Goal: Transaction & Acquisition: Purchase product/service

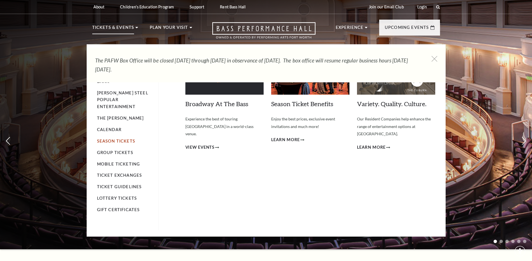
click at [110, 139] on link "Season Tickets" at bounding box center [116, 141] width 38 height 5
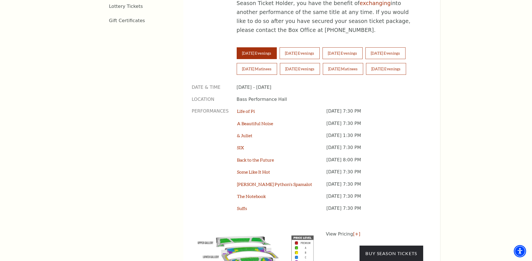
scroll to position [421, 0]
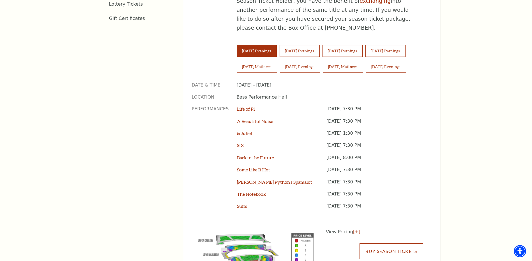
click at [393, 244] on link "Buy Season Tickets" at bounding box center [390, 252] width 63 height 16
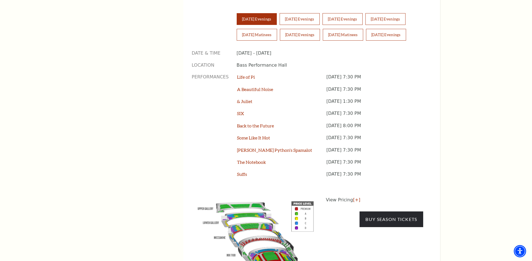
scroll to position [477, 0]
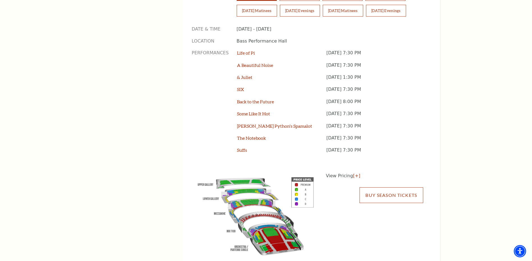
click at [384, 188] on link "Buy Season Tickets" at bounding box center [390, 196] width 63 height 16
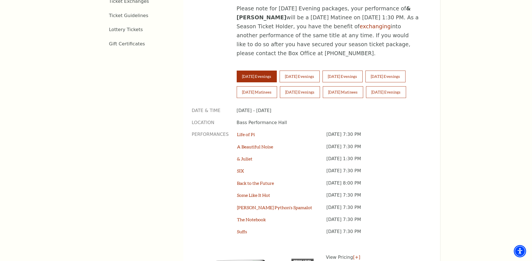
scroll to position [393, 0]
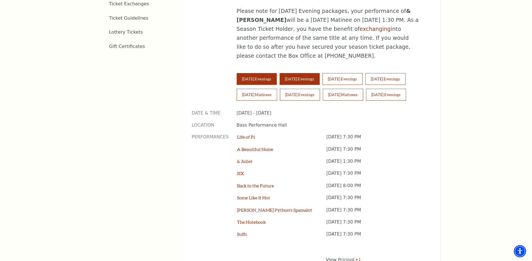
click at [307, 73] on button "Wednesday Evenings" at bounding box center [300, 79] width 40 height 12
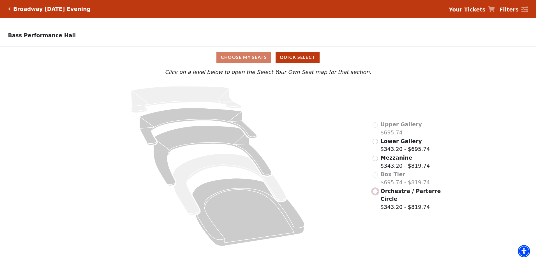
click at [377, 194] on input "Orchestra / Parterre Circle$343.20 - $819.74\a" at bounding box center [375, 191] width 5 height 5
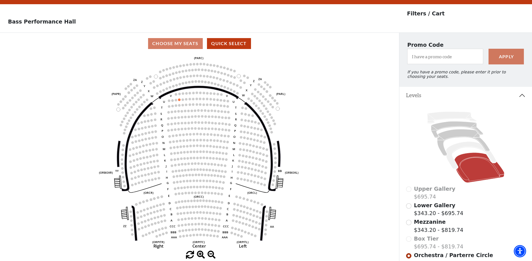
scroll to position [26, 0]
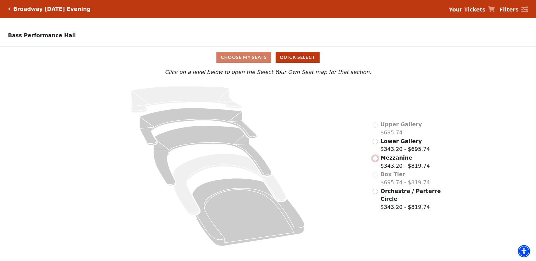
click at [375, 161] on input "Mezzanine$343.20 - $819.74\a" at bounding box center [375, 158] width 5 height 5
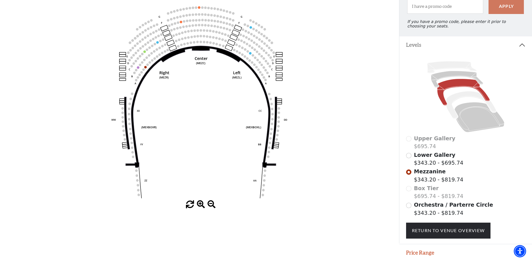
scroll to position [86, 0]
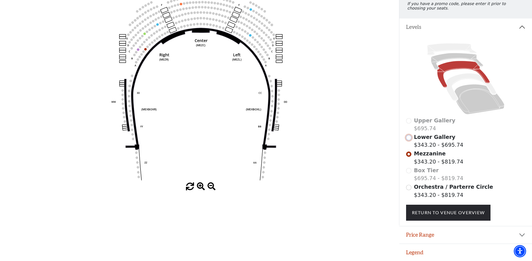
click at [408, 137] on input "Lower Gallery$343.20 - $695.74\a" at bounding box center [408, 137] width 5 height 5
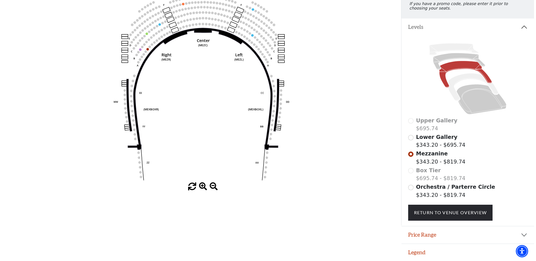
scroll to position [0, 0]
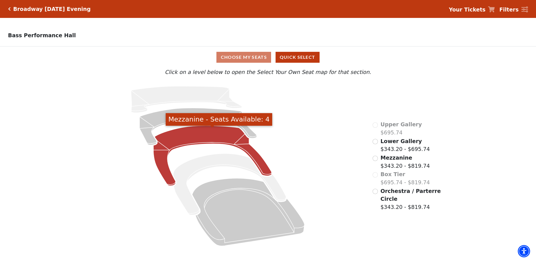
click at [188, 133] on icon "Mezzanine - Seats Available: 4" at bounding box center [212, 156] width 118 height 60
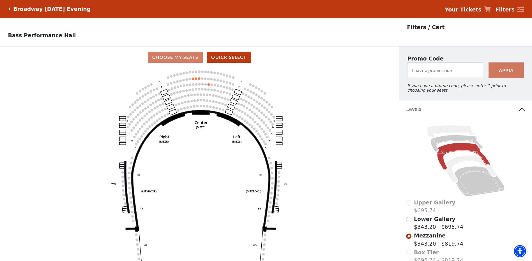
click at [10, 9] on icon "Click here to go back to filters" at bounding box center [9, 9] width 3 height 4
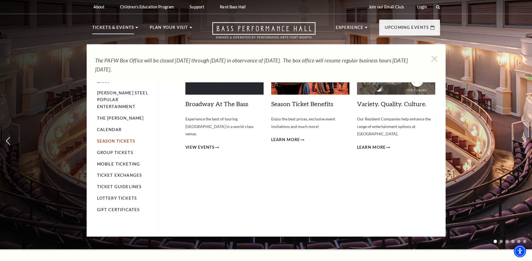
click at [109, 139] on link "Season Tickets" at bounding box center [116, 141] width 38 height 5
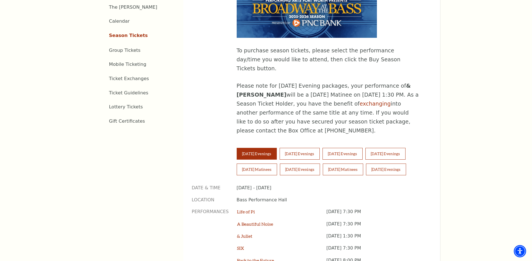
scroll to position [393, 0]
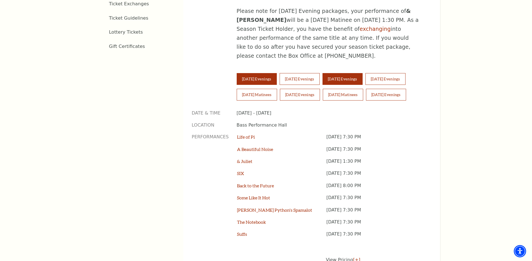
click at [342, 73] on button "Thursday Evenings" at bounding box center [342, 79] width 40 height 12
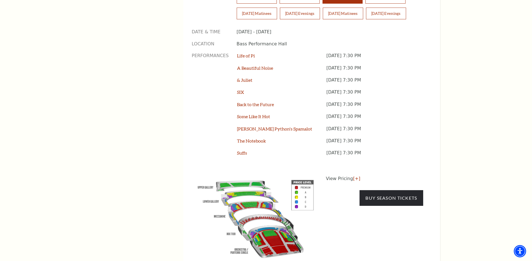
scroll to position [477, 0]
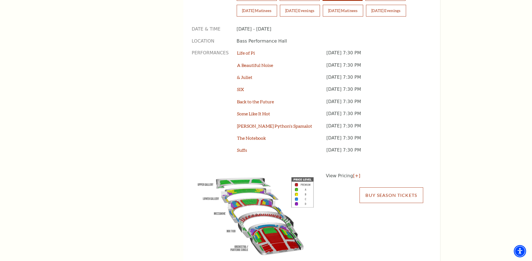
click at [388, 188] on link "Buy Season Tickets" at bounding box center [390, 196] width 63 height 16
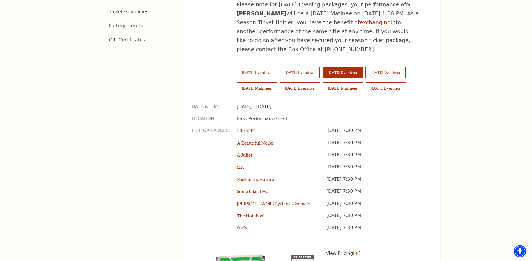
scroll to position [393, 0]
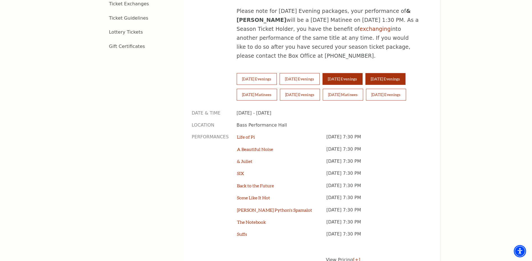
click at [397, 73] on button "Friday Evenings" at bounding box center [385, 79] width 40 height 12
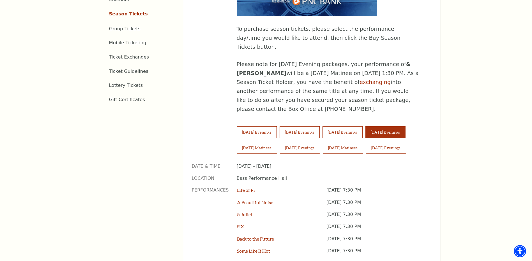
scroll to position [336, 0]
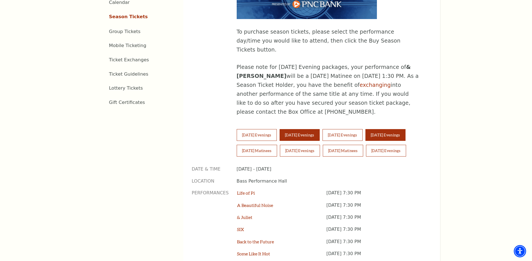
click at [309, 129] on button "Wednesday Evenings" at bounding box center [300, 135] width 40 height 12
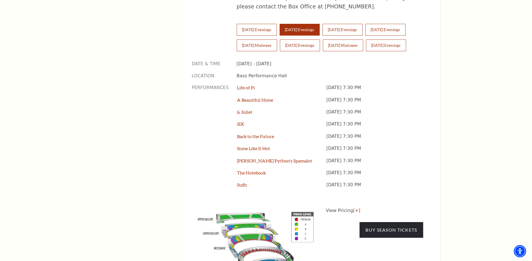
scroll to position [477, 0]
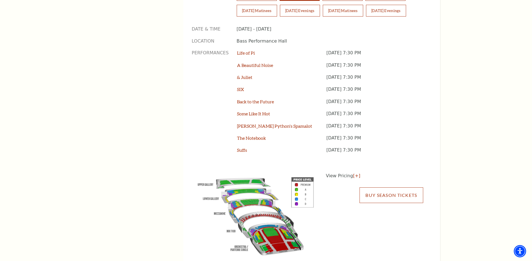
click at [388, 188] on link "Buy Season Tickets" at bounding box center [390, 196] width 63 height 16
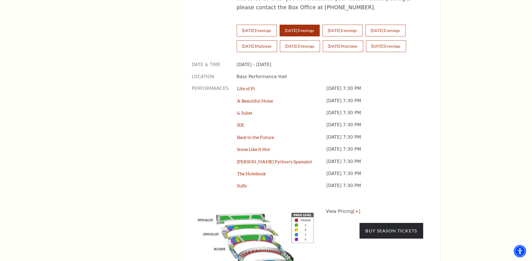
scroll to position [393, 0]
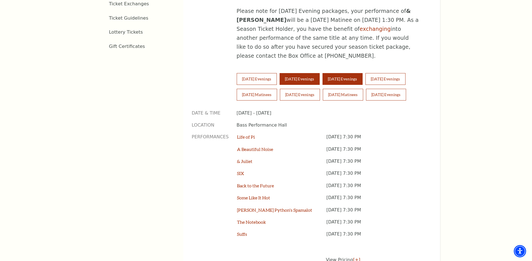
click at [342, 73] on button "Thursday Evenings" at bounding box center [342, 79] width 40 height 12
click at [259, 73] on button "Tuesday Evenings" at bounding box center [257, 79] width 40 height 12
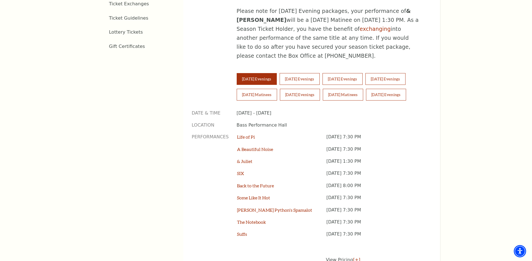
scroll to position [477, 0]
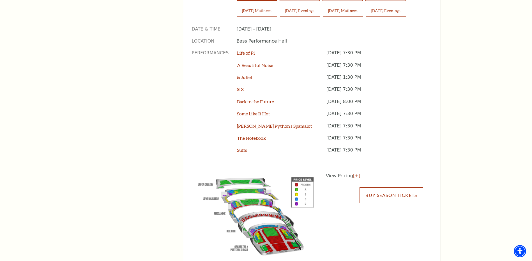
click at [385, 188] on link "Buy Season Tickets" at bounding box center [390, 196] width 63 height 16
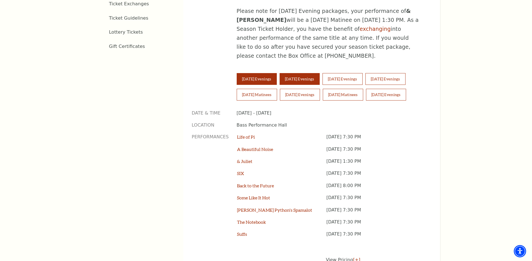
click at [300, 73] on button "Wednesday Evenings" at bounding box center [300, 79] width 40 height 12
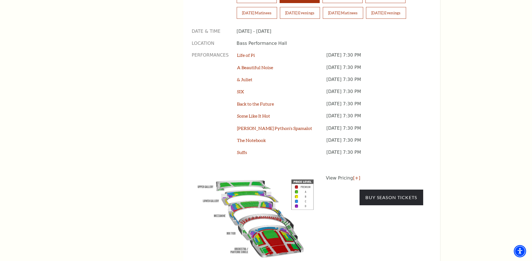
scroll to position [477, 0]
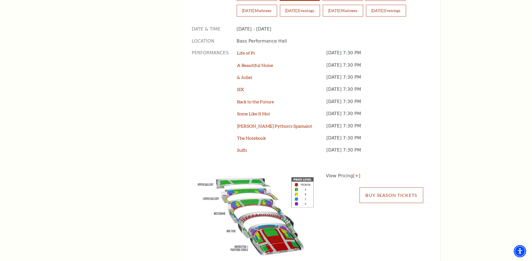
click at [392, 188] on link "Buy Season Tickets" at bounding box center [390, 196] width 63 height 16
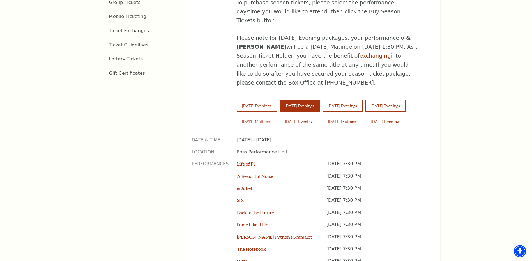
scroll to position [364, 0]
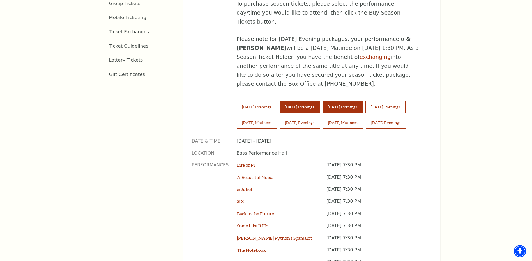
click at [357, 101] on button "Thursday Evenings" at bounding box center [342, 107] width 40 height 12
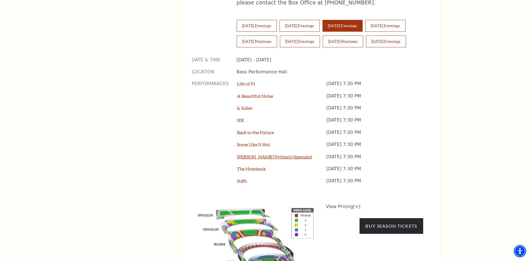
scroll to position [449, 0]
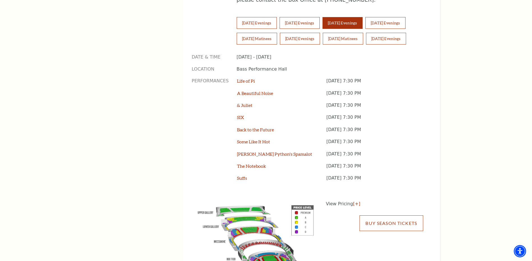
click at [371, 216] on link "Buy Season Tickets" at bounding box center [390, 224] width 63 height 16
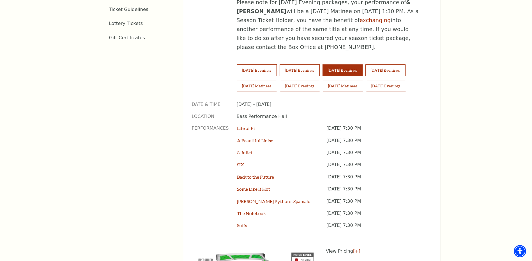
scroll to position [393, 0]
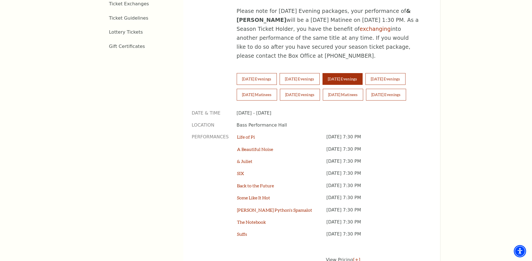
click at [299, 73] on button "Wednesday Evenings" at bounding box center [300, 79] width 40 height 12
click at [306, 73] on button "Wednesday Evenings" at bounding box center [300, 79] width 40 height 12
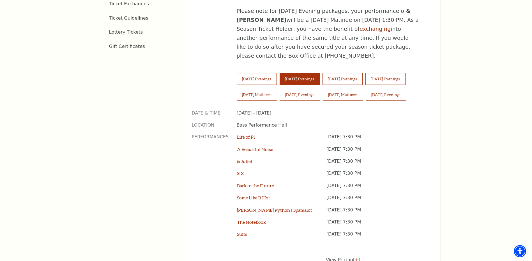
click at [390, 89] on button "Sunday Evenings" at bounding box center [386, 95] width 40 height 12
click at [296, 73] on button "Wednesday Evenings" at bounding box center [300, 79] width 40 height 12
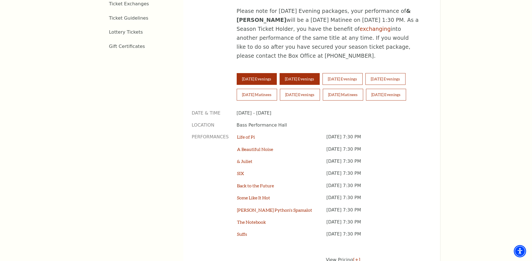
click at [252, 73] on button "Tuesday Evenings" at bounding box center [257, 79] width 40 height 12
click at [309, 73] on button "Wednesday Evenings" at bounding box center [300, 79] width 40 height 12
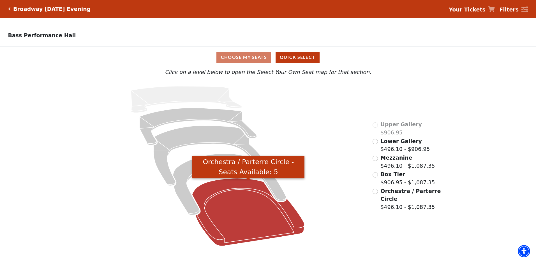
click at [232, 195] on icon "Orchestra / Parterre Circle - Seats Available: 5" at bounding box center [248, 213] width 112 height 68
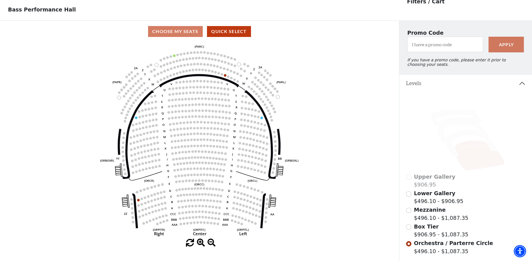
scroll to position [26, 0]
click at [410, 230] on input "Box Tier$906.95 - $1,087.35\a" at bounding box center [408, 226] width 5 height 5
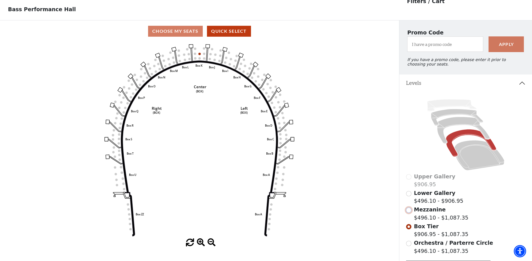
click at [407, 212] on input "Mezzanine$496.10 - $1,087.35\a" at bounding box center [408, 210] width 5 height 5
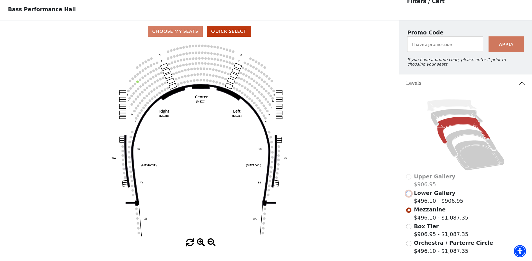
click at [410, 197] on input "Lower Gallery$496.10 - $906.95\a" at bounding box center [408, 193] width 5 height 5
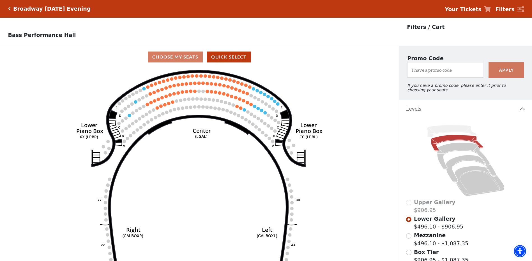
scroll to position [0, 0]
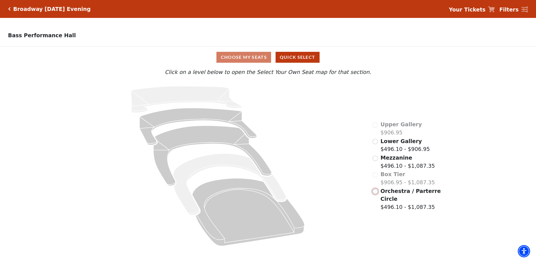
click at [375, 194] on input "Orchestra / Parterre Circle$496.10 - $1,087.35\a" at bounding box center [375, 191] width 5 height 5
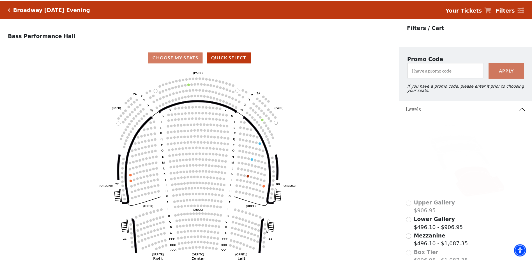
scroll to position [26, 0]
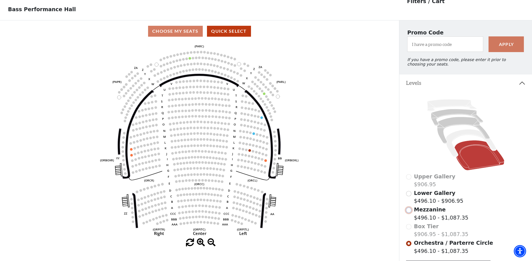
click at [409, 213] on input "Mezzanine$496.10 - $1,087.35\a" at bounding box center [408, 210] width 5 height 5
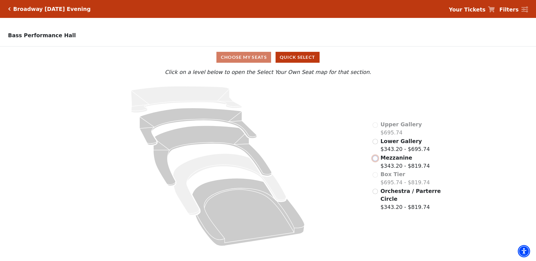
click at [375, 161] on input "Mezzanine$343.20 - $819.74\a" at bounding box center [375, 158] width 5 height 5
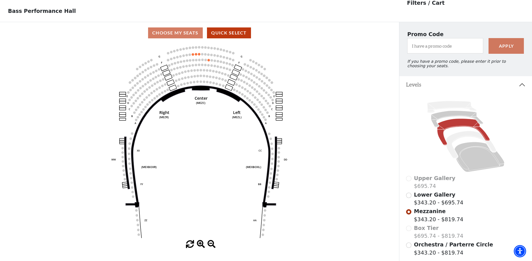
scroll to position [26, 0]
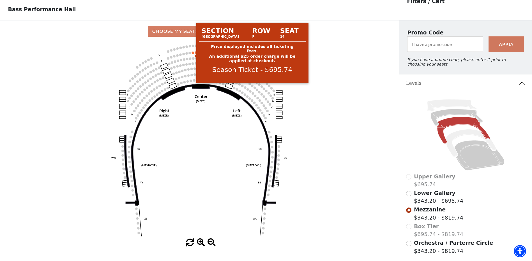
click at [193, 54] on circle at bounding box center [193, 53] width 3 height 3
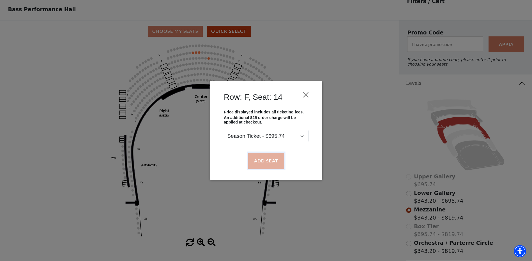
click at [270, 161] on button "Add Seat" at bounding box center [266, 161] width 36 height 16
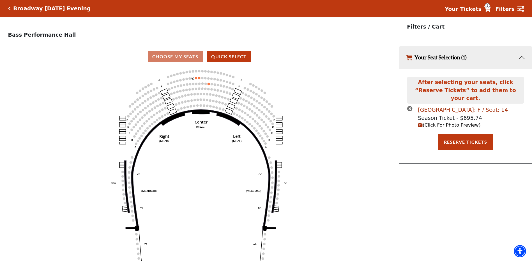
scroll to position [0, 0]
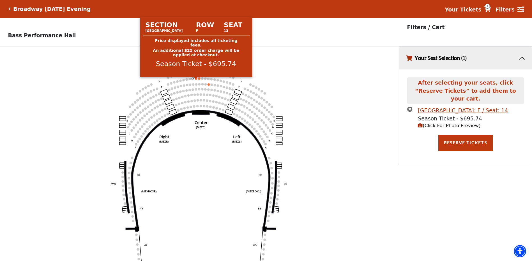
click at [195, 80] on circle at bounding box center [196, 78] width 3 height 3
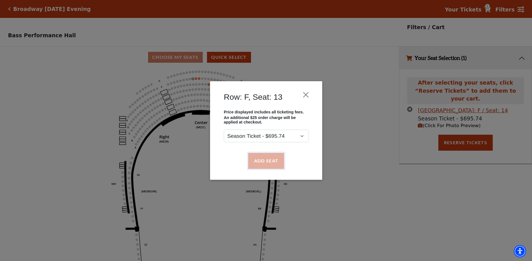
click at [263, 159] on button "Add Seat" at bounding box center [266, 161] width 36 height 16
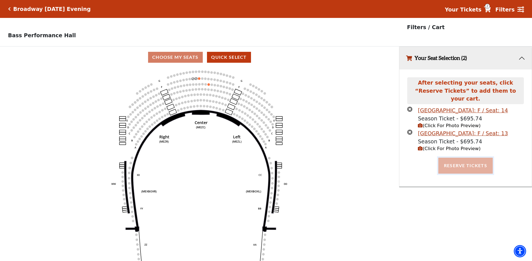
click at [460, 159] on button "Reserve Tickets" at bounding box center [465, 166] width 54 height 16
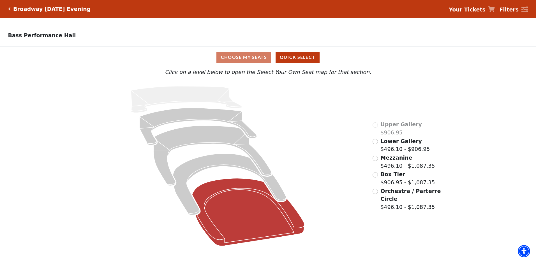
click at [236, 194] on icon "Orchestra / Parterre Circle - Seats Available: 5" at bounding box center [248, 213] width 112 height 68
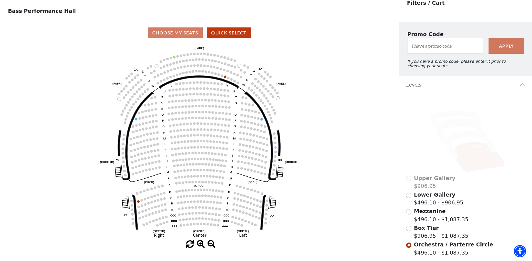
scroll to position [26, 0]
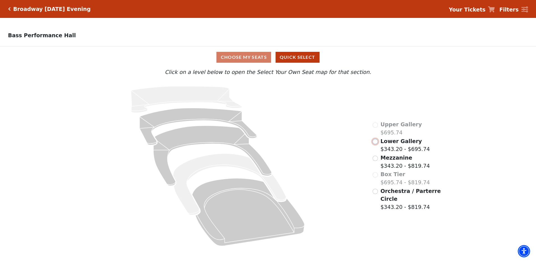
click at [377, 144] on input "Lower Gallery$343.20 - $695.74\a" at bounding box center [375, 141] width 5 height 5
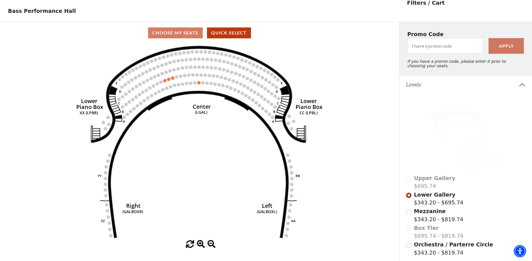
scroll to position [26, 0]
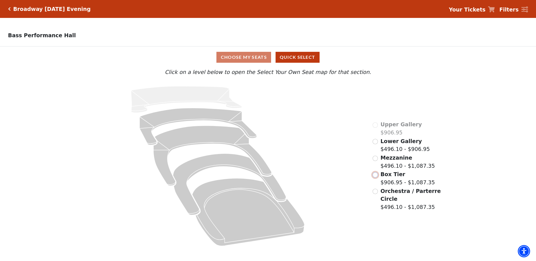
click at [376, 177] on input "Box Tier$906.95 - $1,087.35\a" at bounding box center [375, 174] width 5 height 5
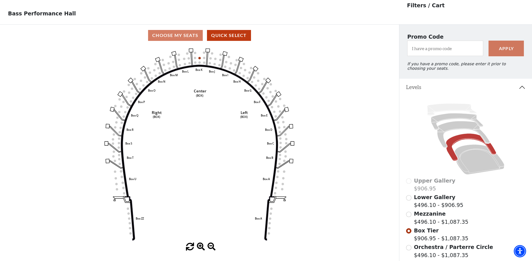
scroll to position [26, 0]
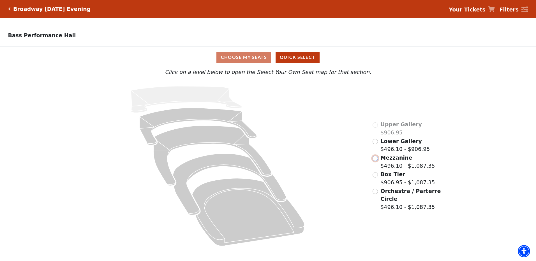
click at [376, 161] on input "Mezzanine$496.10 - $1,087.35\a" at bounding box center [375, 158] width 5 height 5
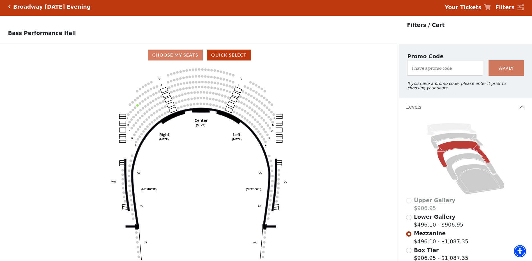
scroll to position [26, 0]
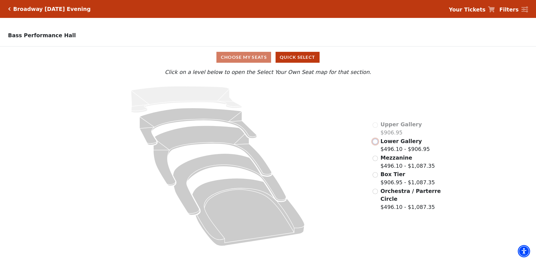
click at [377, 143] on input "Lower Gallery$496.10 - $906.95\a" at bounding box center [375, 141] width 5 height 5
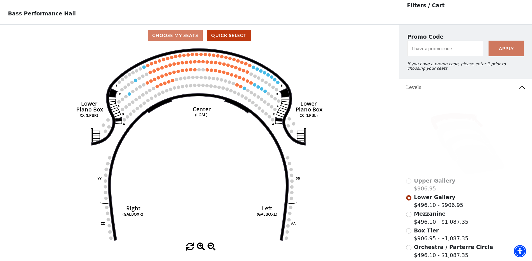
scroll to position [26, 0]
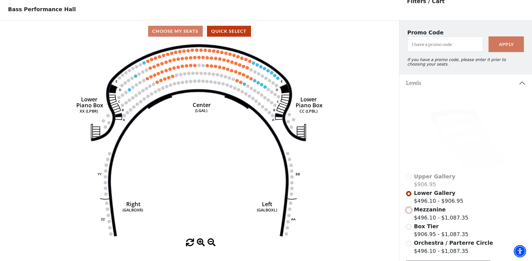
click at [409, 213] on input "Mezzanine$496.10 - $1,087.35\a" at bounding box center [408, 210] width 5 height 5
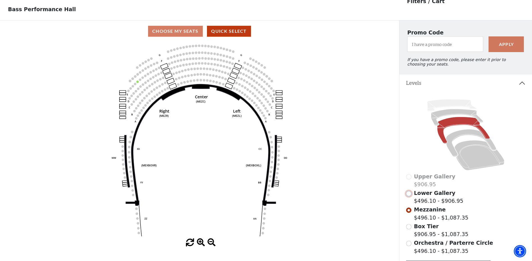
click at [409, 197] on input "Lower Gallery$496.10 - $906.95\a" at bounding box center [408, 193] width 5 height 5
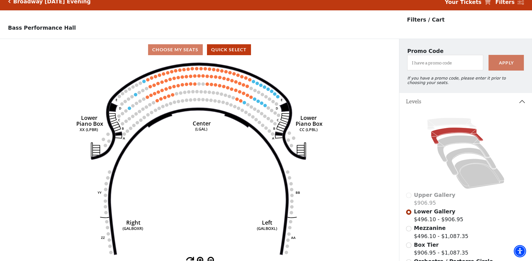
scroll to position [0, 0]
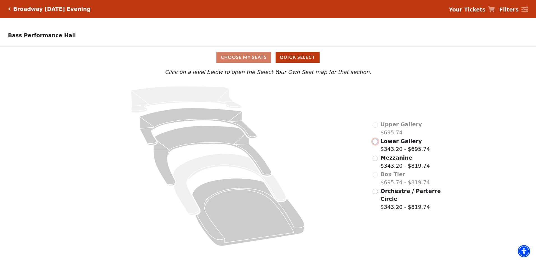
click at [373, 143] on input "Lower Gallery$343.20 - $695.74\a" at bounding box center [375, 141] width 5 height 5
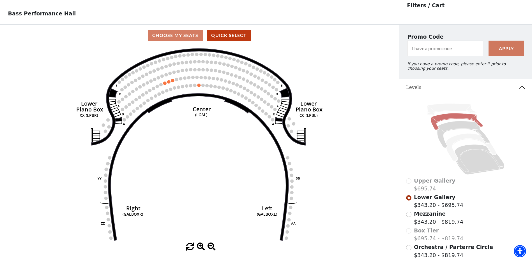
scroll to position [26, 0]
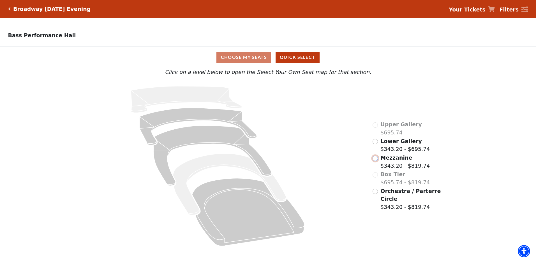
click at [377, 160] on input "Mezzanine$343.20 - $819.74\a" at bounding box center [375, 158] width 5 height 5
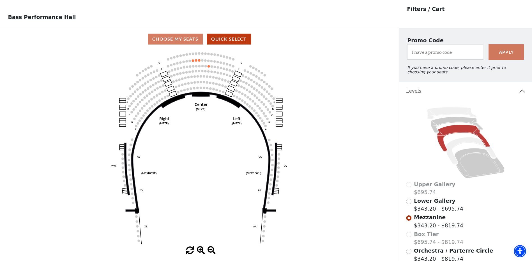
scroll to position [26, 0]
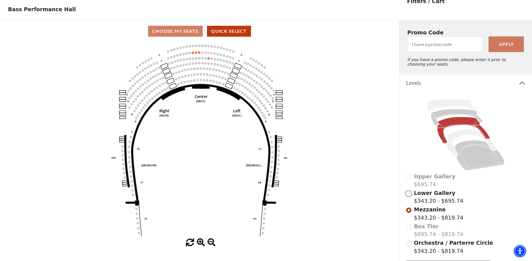
click at [410, 197] on input "Lower Gallery$343.20 - $695.74\a" at bounding box center [408, 193] width 5 height 5
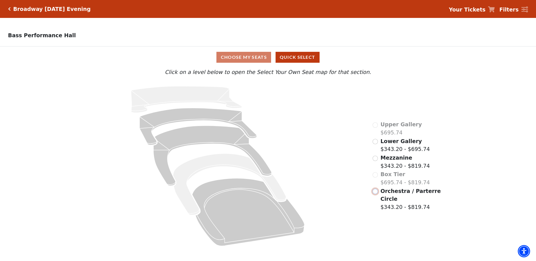
click at [377, 194] on input "Orchestra / Parterre Circle$343.20 - $819.74\a" at bounding box center [375, 191] width 5 height 5
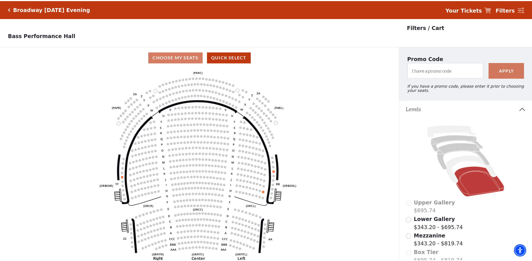
scroll to position [26, 0]
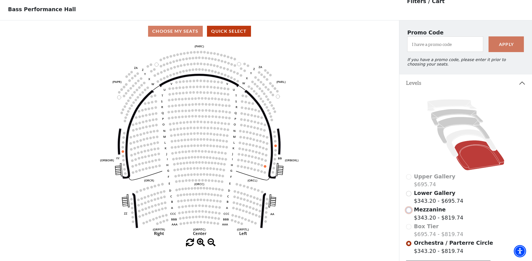
click at [408, 213] on input "Mezzanine$343.20 - $819.74\a" at bounding box center [408, 210] width 5 height 5
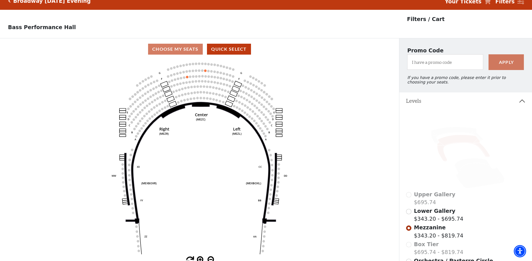
scroll to position [0, 0]
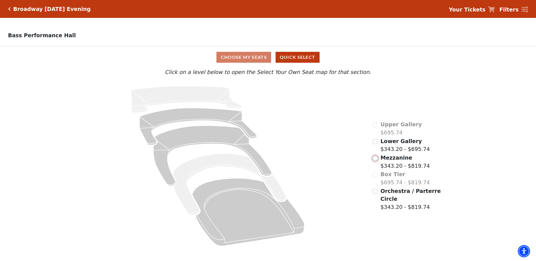
click at [374, 160] on input "radio" at bounding box center [375, 158] width 5 height 5
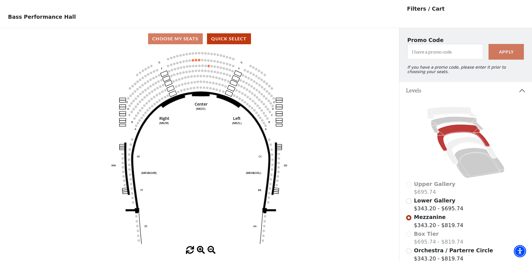
scroll to position [26, 0]
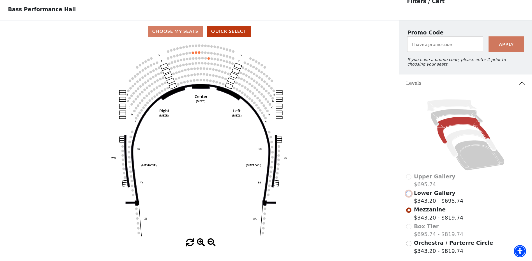
click at [410, 197] on input "Lower Gallery$343.20 - $695.74\a" at bounding box center [408, 193] width 5 height 5
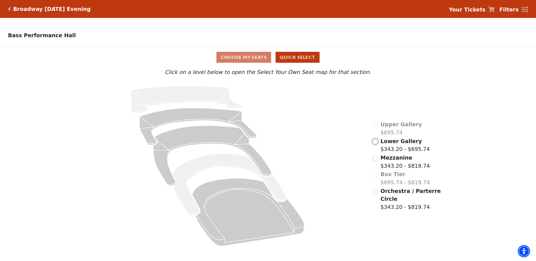
click at [378, 144] on input "Lower Gallery$343.20 - $695.74\a" at bounding box center [375, 141] width 5 height 5
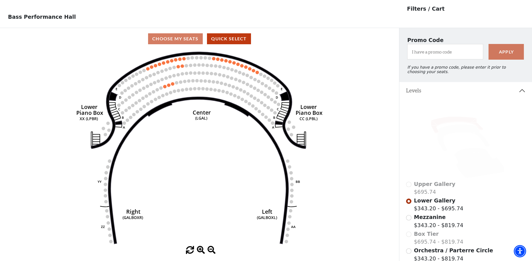
scroll to position [26, 0]
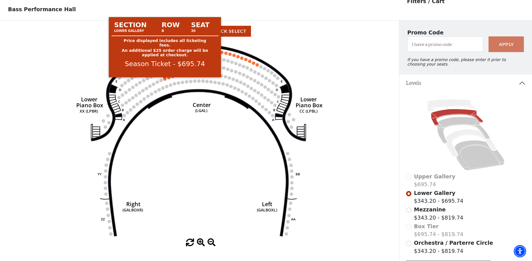
click at [165, 81] on circle at bounding box center [164, 78] width 3 height 3
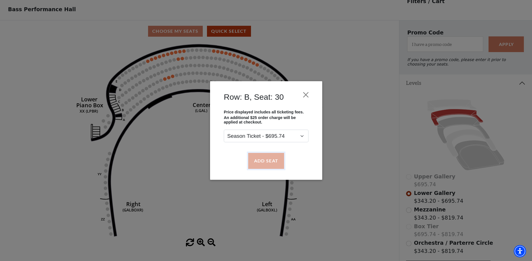
click at [264, 164] on button "Add Seat" at bounding box center [266, 161] width 36 height 16
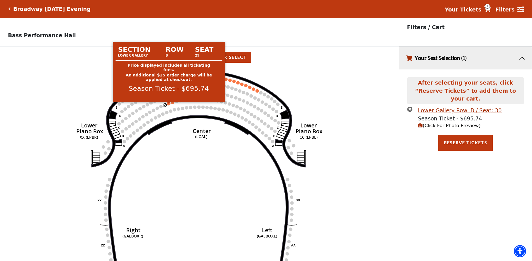
click at [169, 105] on circle at bounding box center [168, 103] width 3 height 3
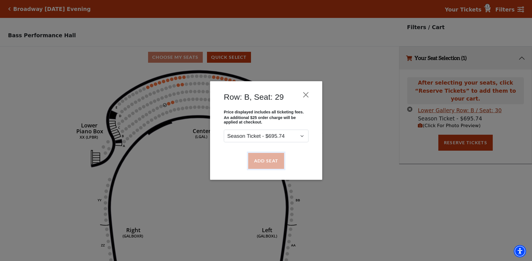
click at [268, 163] on button "Add Seat" at bounding box center [266, 161] width 36 height 16
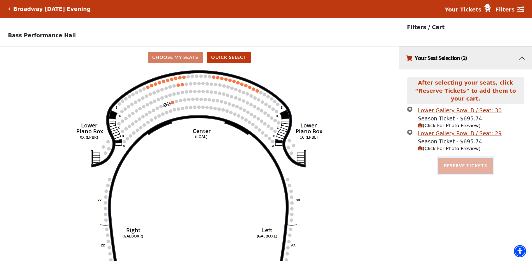
click at [458, 158] on button "Reserve Tickets" at bounding box center [465, 166] width 54 height 16
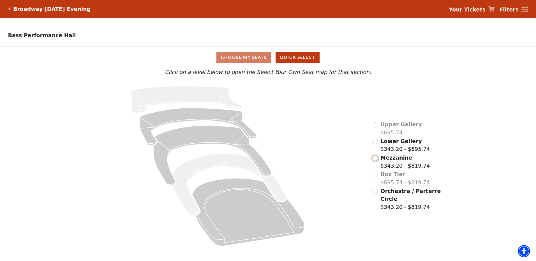
click at [378, 161] on input "radio" at bounding box center [375, 158] width 5 height 5
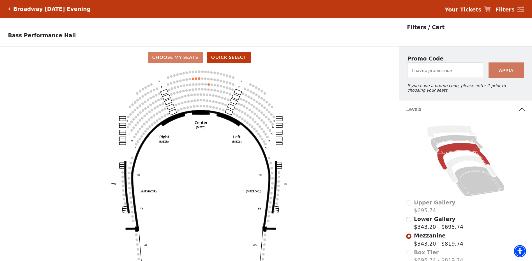
click at [15, 10] on h5 "Broadway [DATE] Evening" at bounding box center [51, 9] width 77 height 6
click at [11, 9] on div "Broadway Wednesday Evening" at bounding box center [51, 9] width 80 height 6
click at [9, 9] on icon "Click here to go back to filters" at bounding box center [9, 9] width 3 height 4
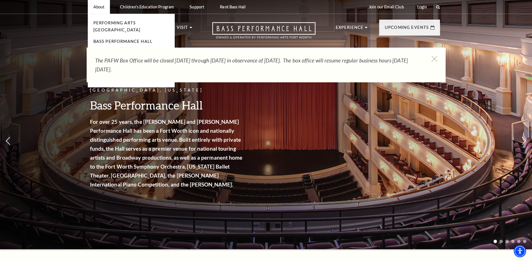
click at [97, 6] on p "About" at bounding box center [98, 6] width 11 height 5
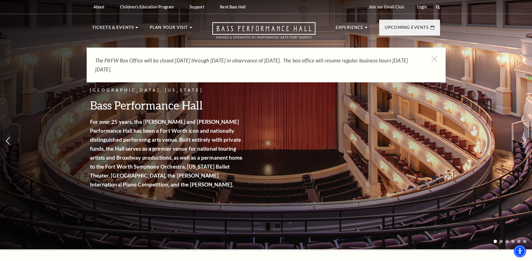
click at [61, 119] on div "[GEOGRAPHIC_DATA], [US_STATE] Bass Performance Hall For over 25 years, the [PER…" at bounding box center [266, 123] width 532 height 253
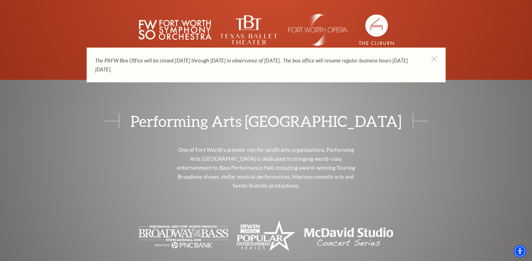
scroll to position [2215, 0]
